Goal: Information Seeking & Learning: Learn about a topic

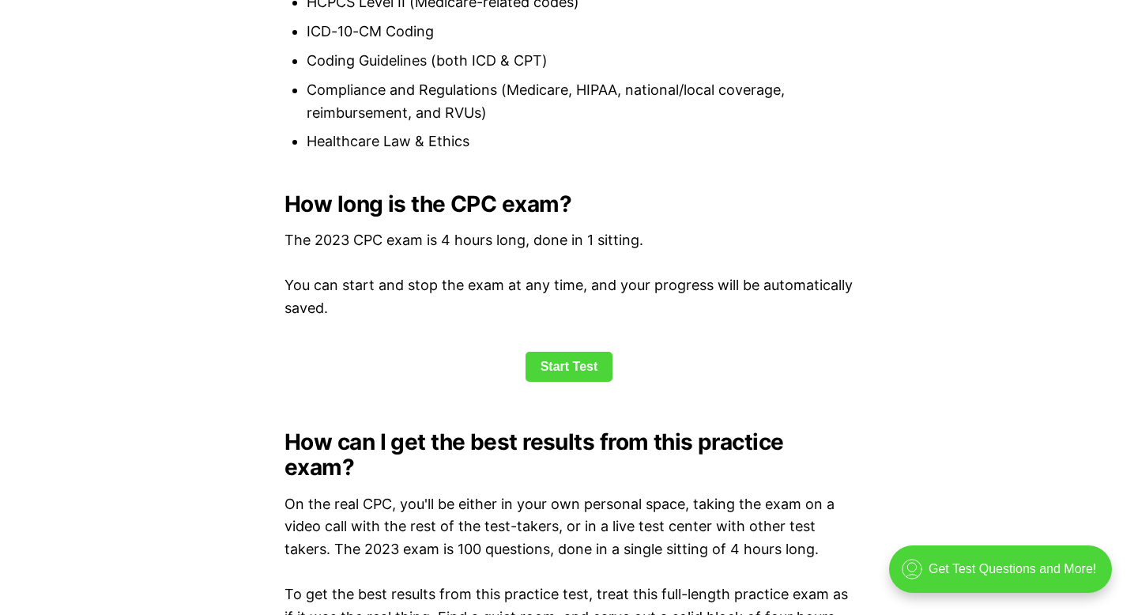
scroll to position [1950, 0]
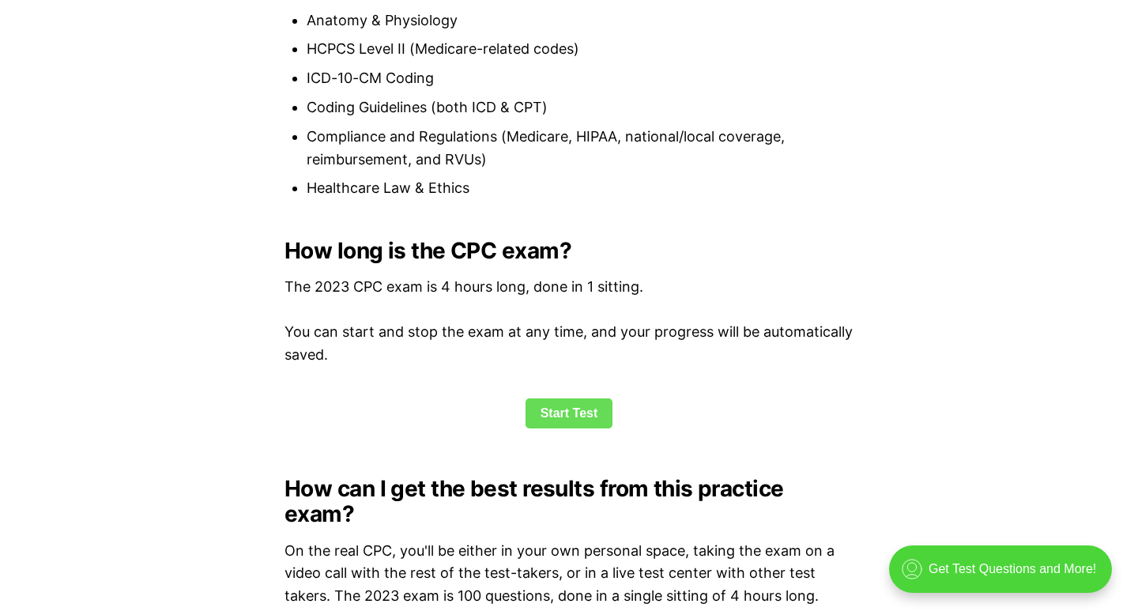
click at [564, 413] on link "Start Test" at bounding box center [570, 413] width 88 height 30
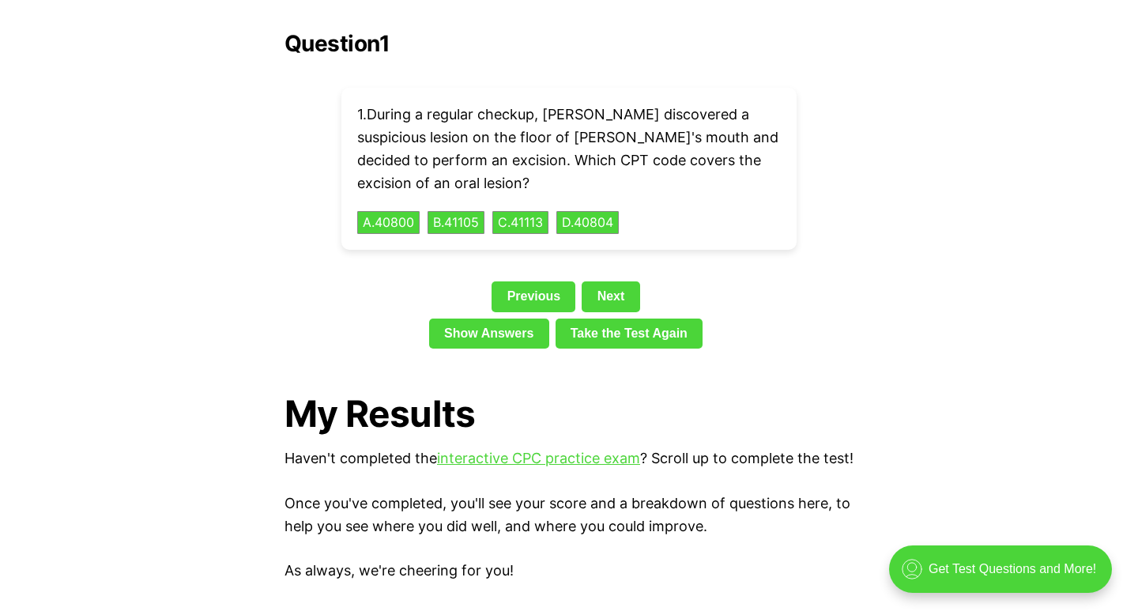
scroll to position [3613, 0]
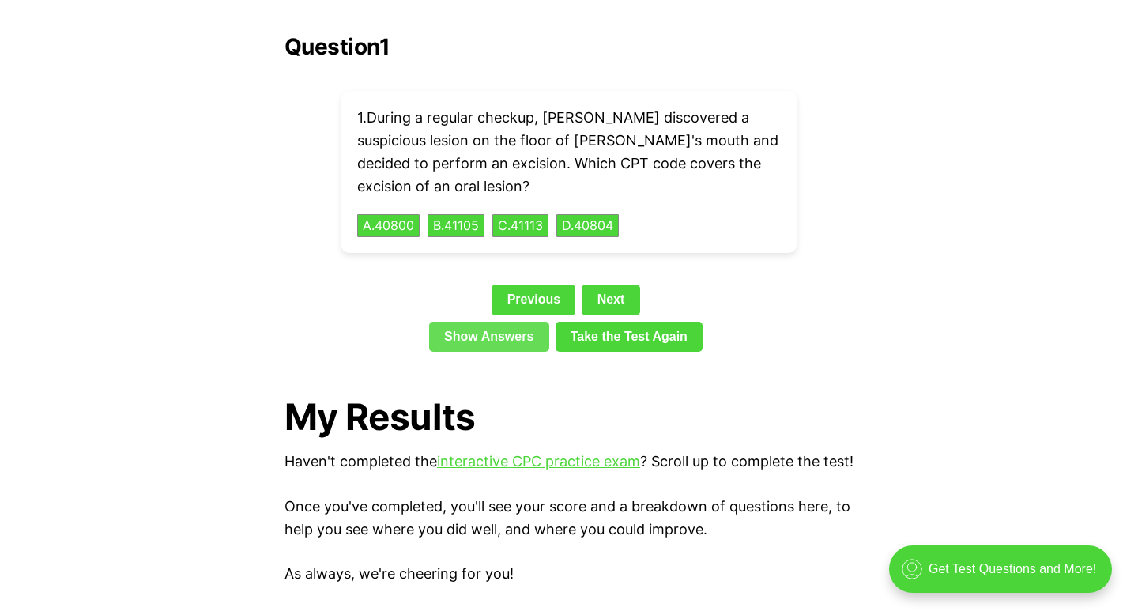
click at [492, 322] on link "Show Answers" at bounding box center [489, 337] width 120 height 30
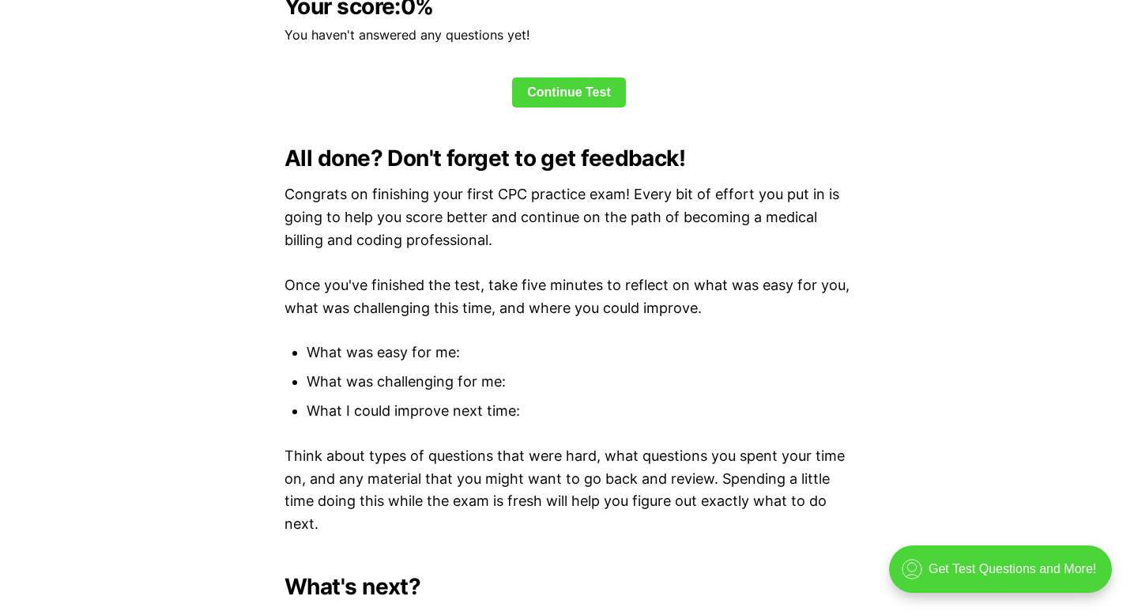
scroll to position [4199, 0]
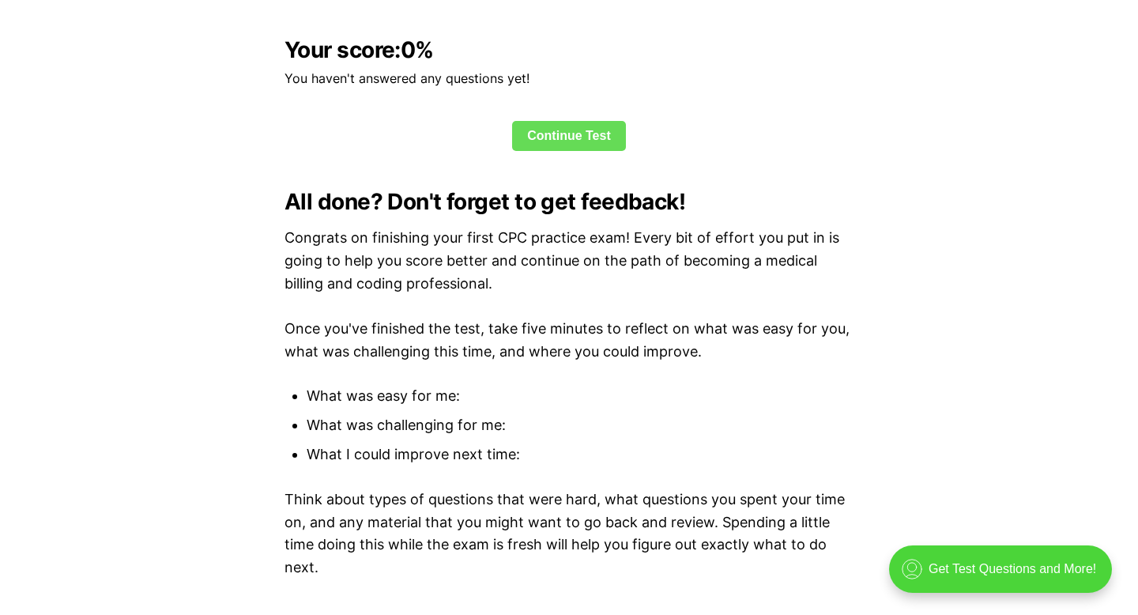
click at [548, 130] on link "Continue Test" at bounding box center [569, 136] width 114 height 30
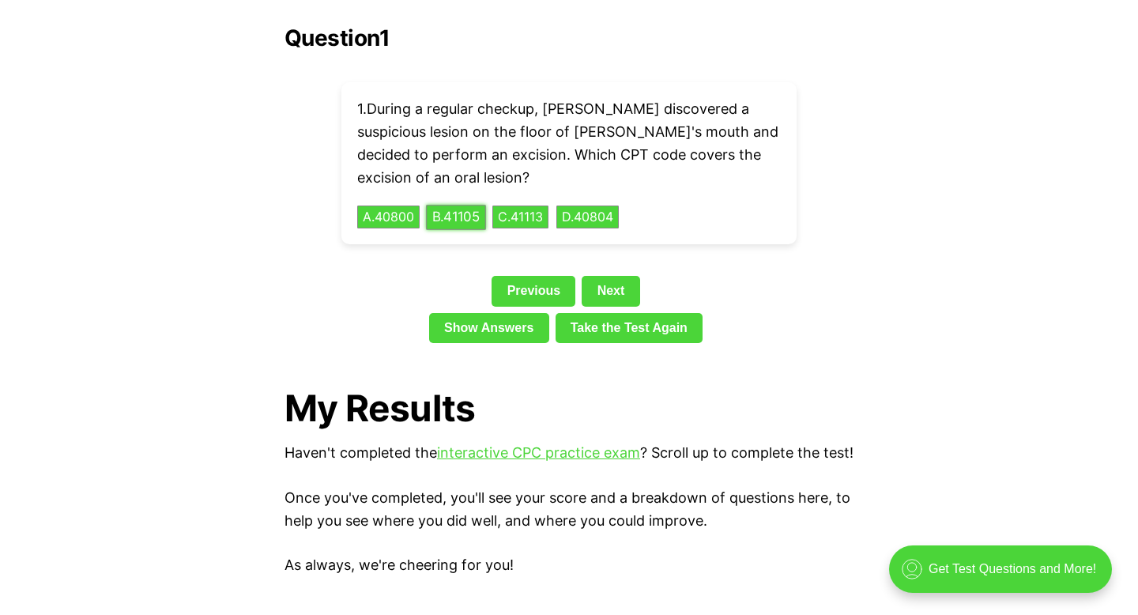
click at [450, 205] on button "B . 41105" at bounding box center [456, 217] width 60 height 24
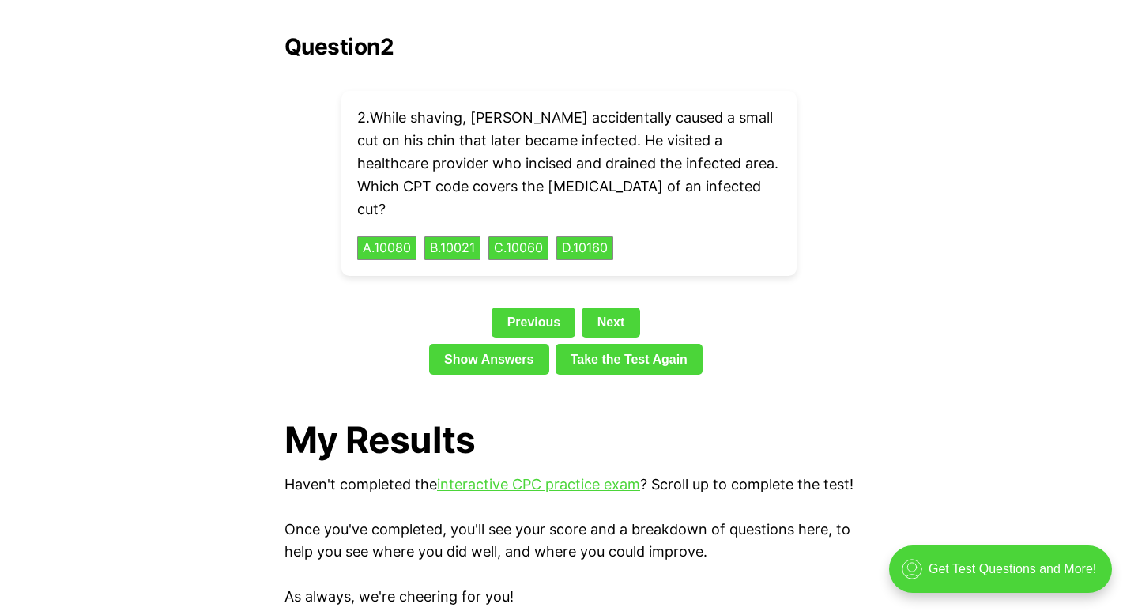
scroll to position [1950, 0]
